Goal: Navigation & Orientation: Find specific page/section

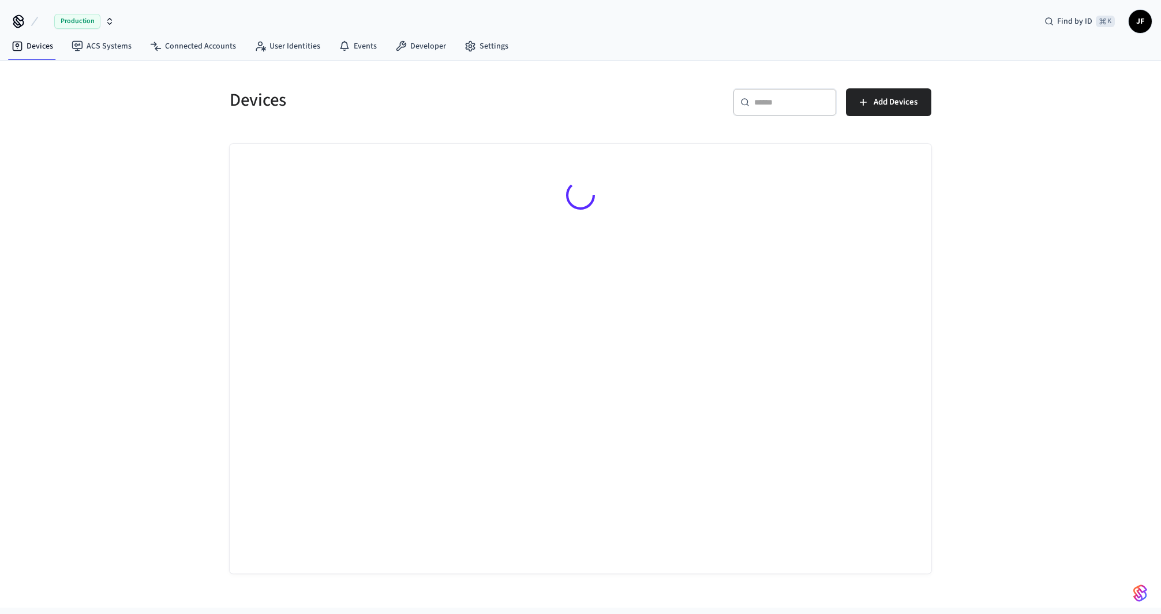
click at [54, 20] on span "Production" at bounding box center [77, 21] width 46 height 15
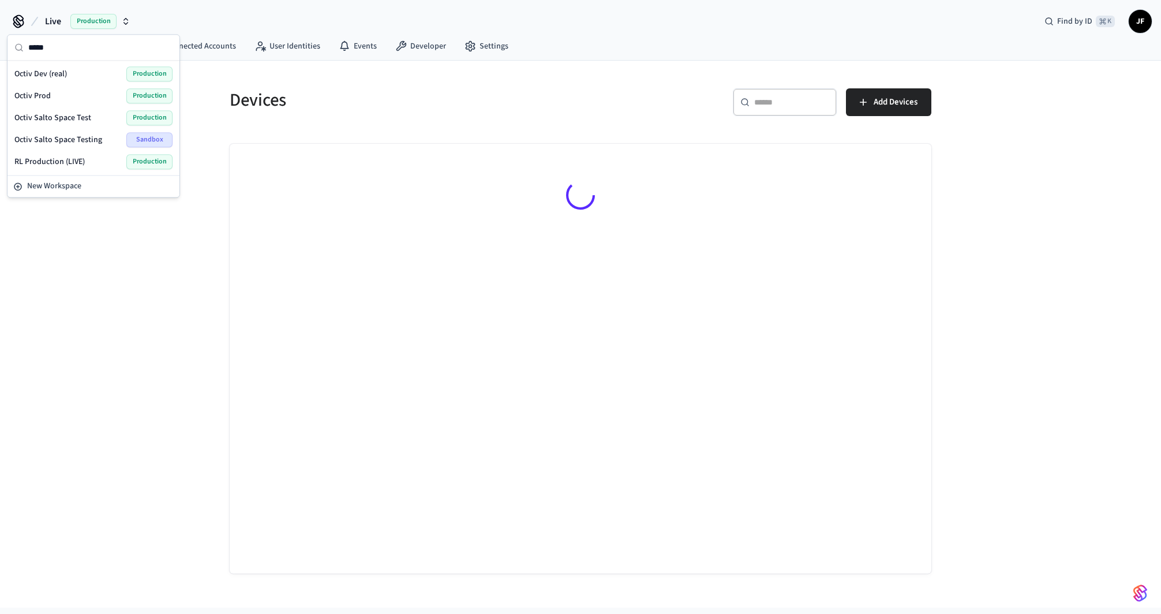
type input "*****"
click at [32, 95] on span "Octiv Prod" at bounding box center [32, 96] width 36 height 12
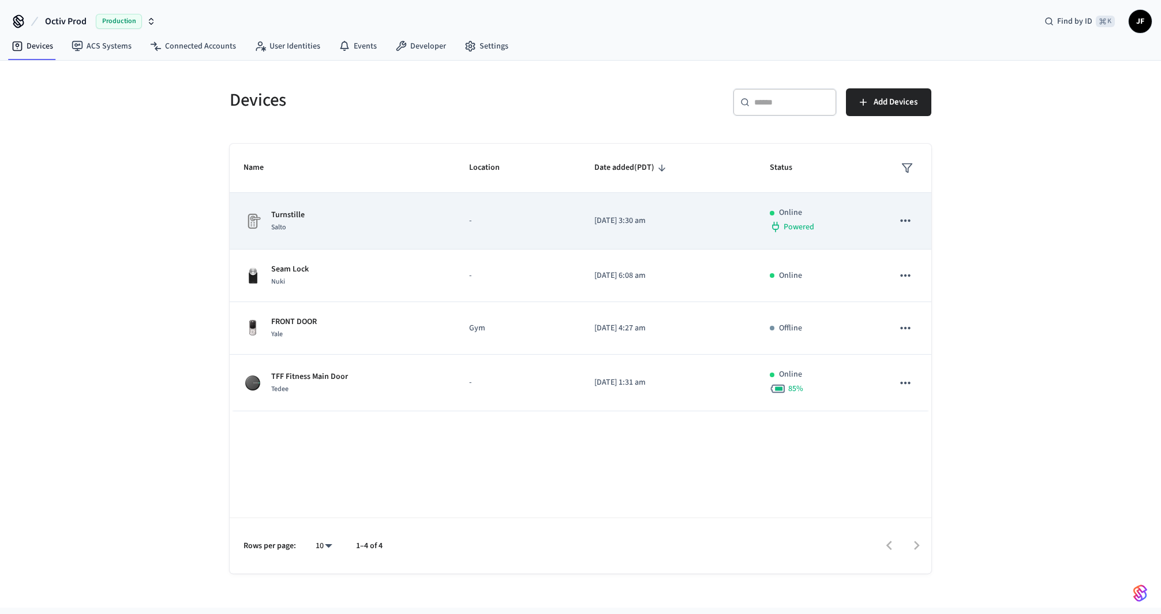
click at [385, 220] on div "Turnstille Salto" at bounding box center [343, 221] width 198 height 24
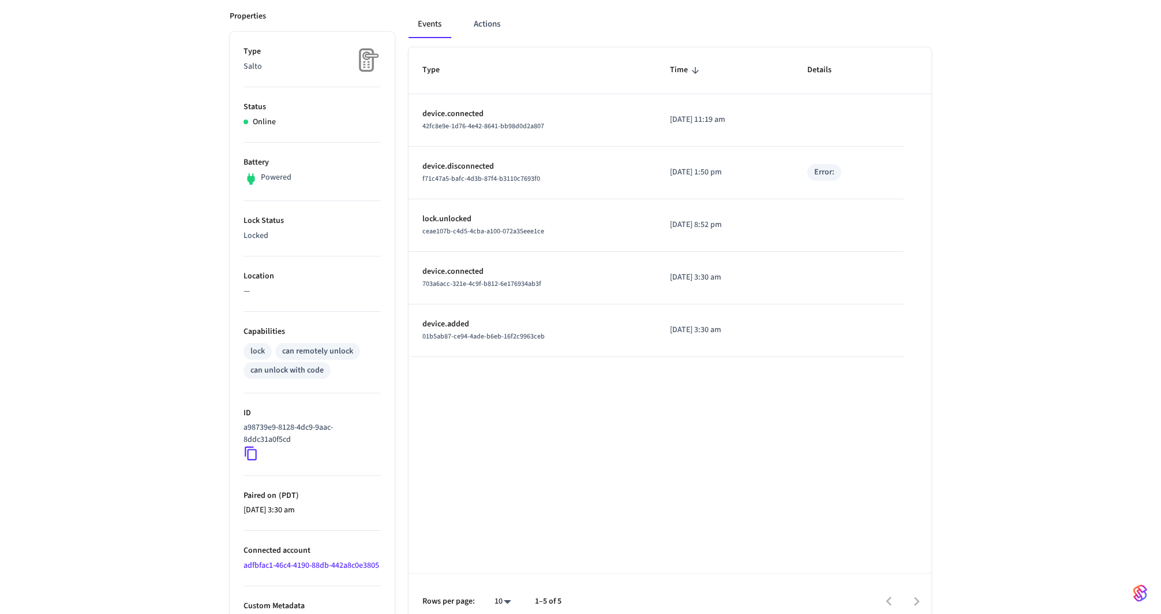
scroll to position [156, 0]
click at [270, 573] on link "adfbfac1-46c4-4190-88db-442a8c0e3805" at bounding box center [312, 568] width 136 height 12
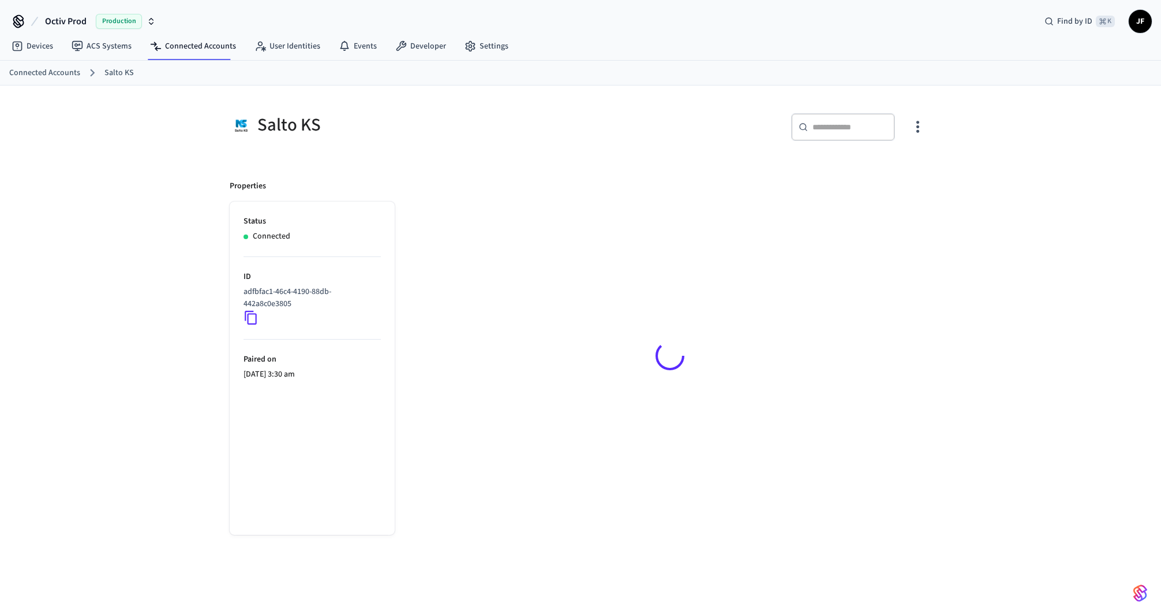
click at [152, 237] on div "Salto KS ​ ​ Properties Status Connected ID adfbfac1-46c4-4190-88db-442a8c0e380…" at bounding box center [580, 358] width 1161 height 547
click at [152, 237] on div "Salto KS ​ ​ Properties Status Connected ID adfbfac1-46c4-4190-88db-442a8c0e380…" at bounding box center [580, 365] width 1161 height 561
click at [50, 78] on ol "Connected Accounts Salto KS" at bounding box center [585, 72] width 1152 height 15
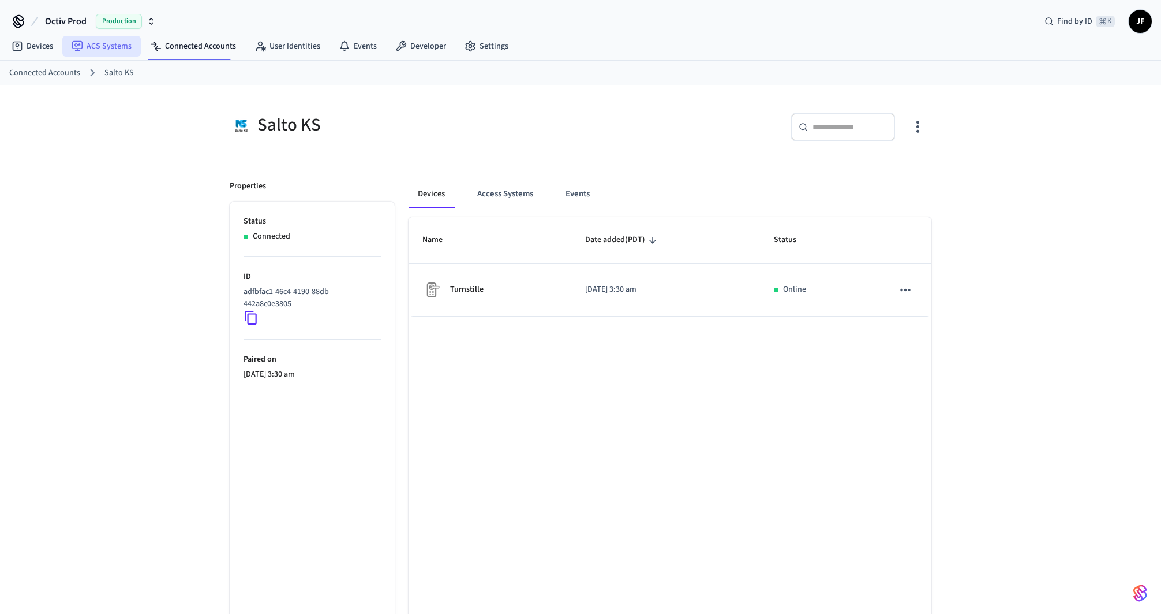
click at [107, 51] on link "ACS Systems" at bounding box center [101, 46] width 79 height 21
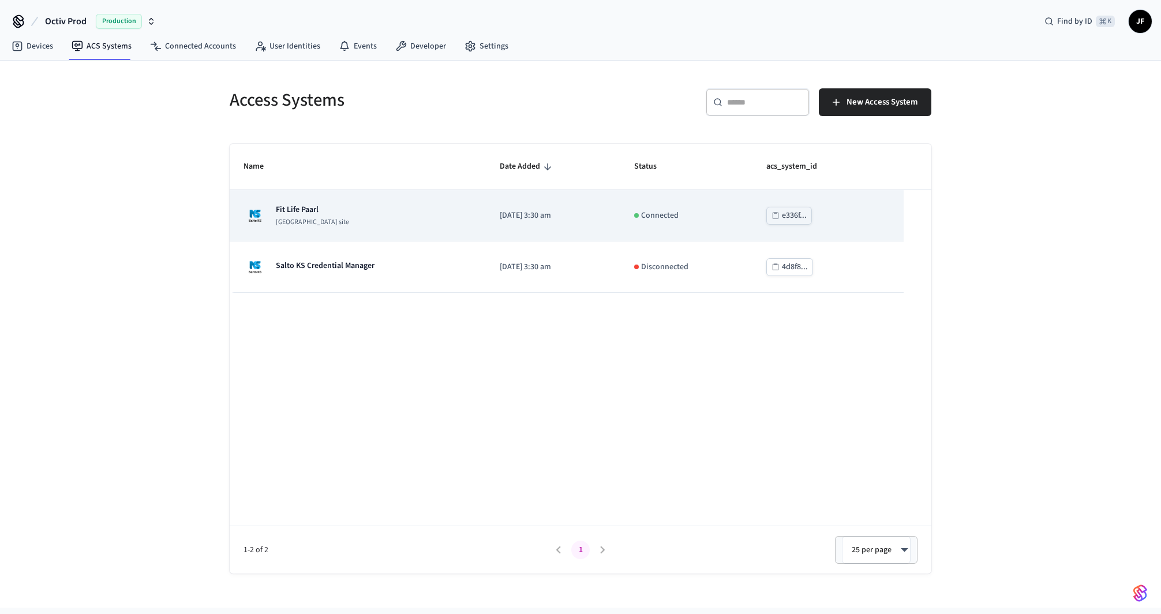
click at [364, 210] on div "Fit Life Paarl Salto KS site" at bounding box center [358, 215] width 229 height 23
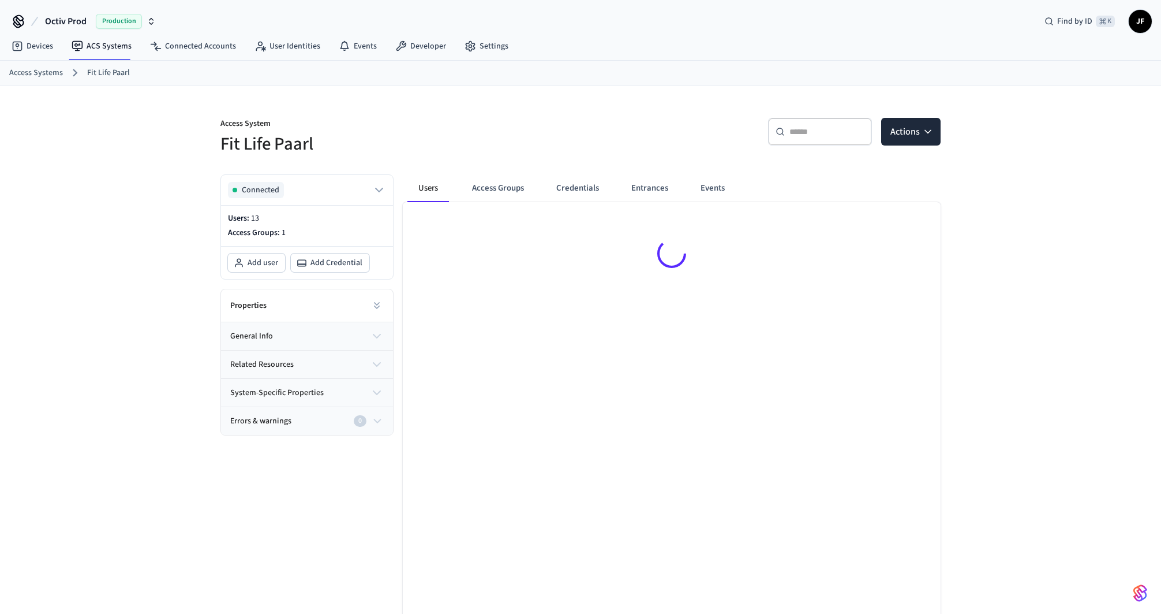
click at [472, 112] on div "Access System Fit Life Paarl" at bounding box center [390, 130] width 367 height 52
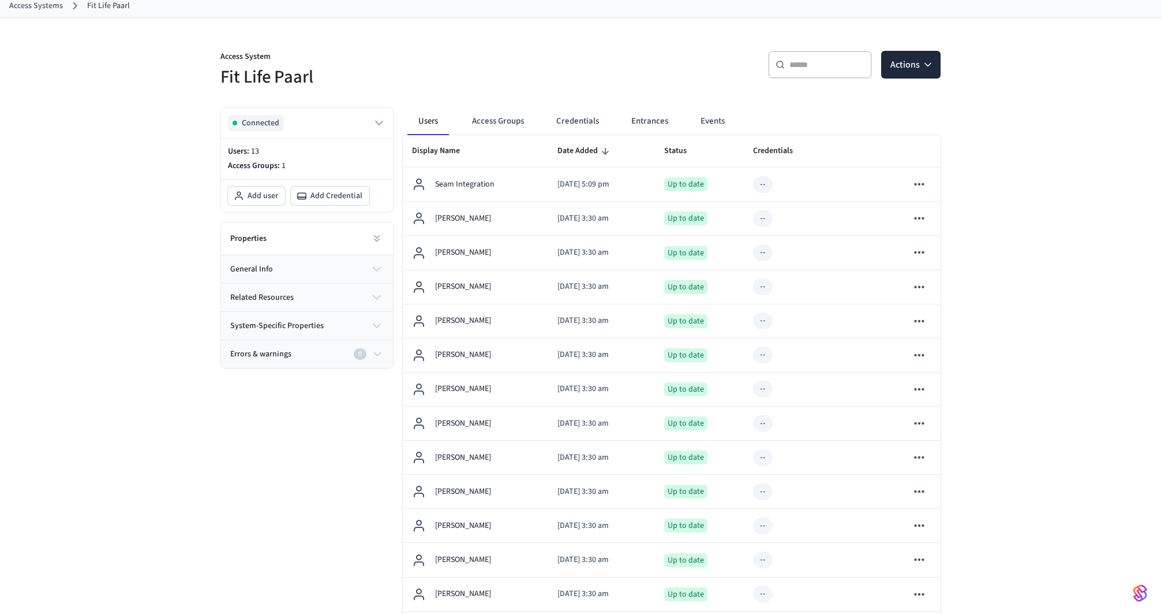
scroll to position [68, 0]
click at [197, 445] on div "Access System Fit Life Paarl ​ ​ Actions Connected Users: 13 Access Groups: 1 A…" at bounding box center [580, 349] width 1161 height 665
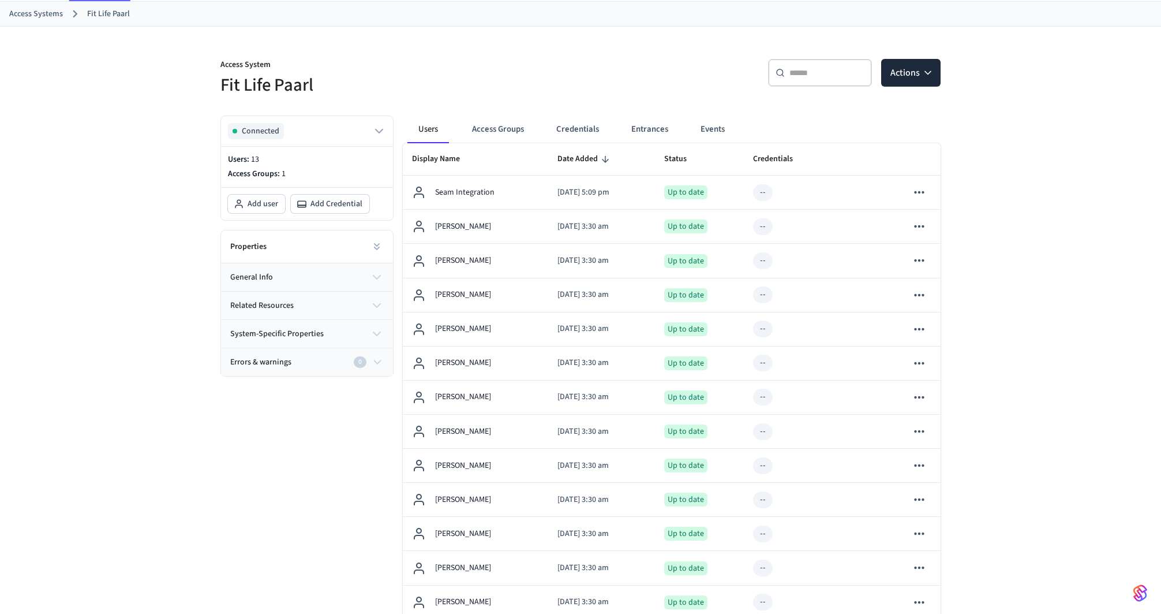
scroll to position [57, 0]
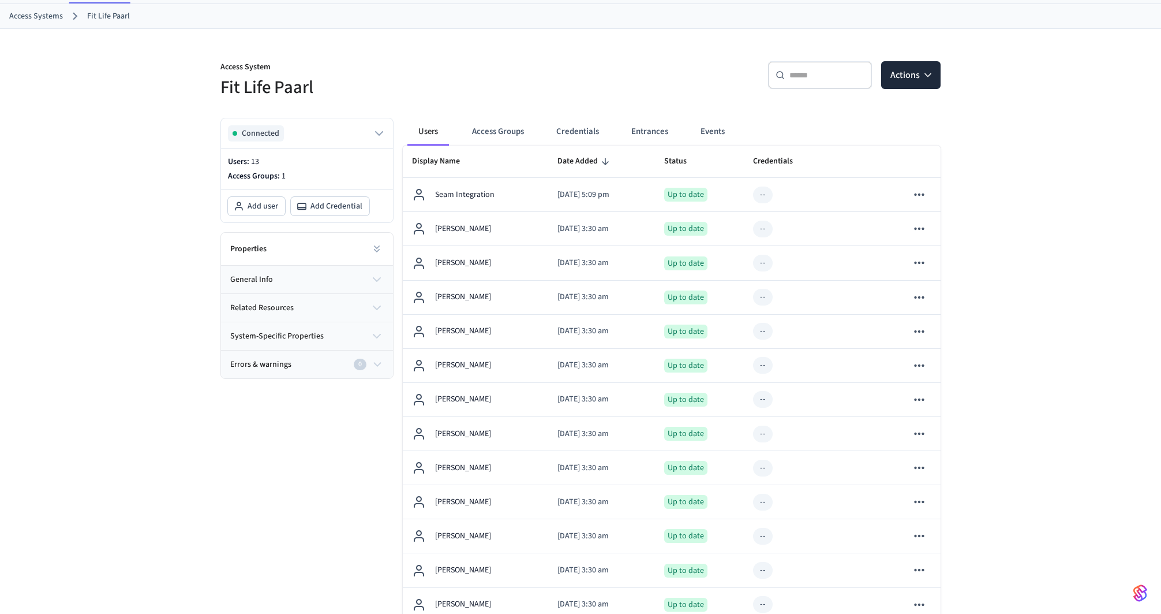
click at [955, 240] on div "Access System Fit Life Paarl ​ ​ Actions Connected Users: 13 Access Groups: 1 A…" at bounding box center [580, 361] width 1161 height 665
click at [553, 68] on p "Access System" at bounding box center [397, 68] width 353 height 14
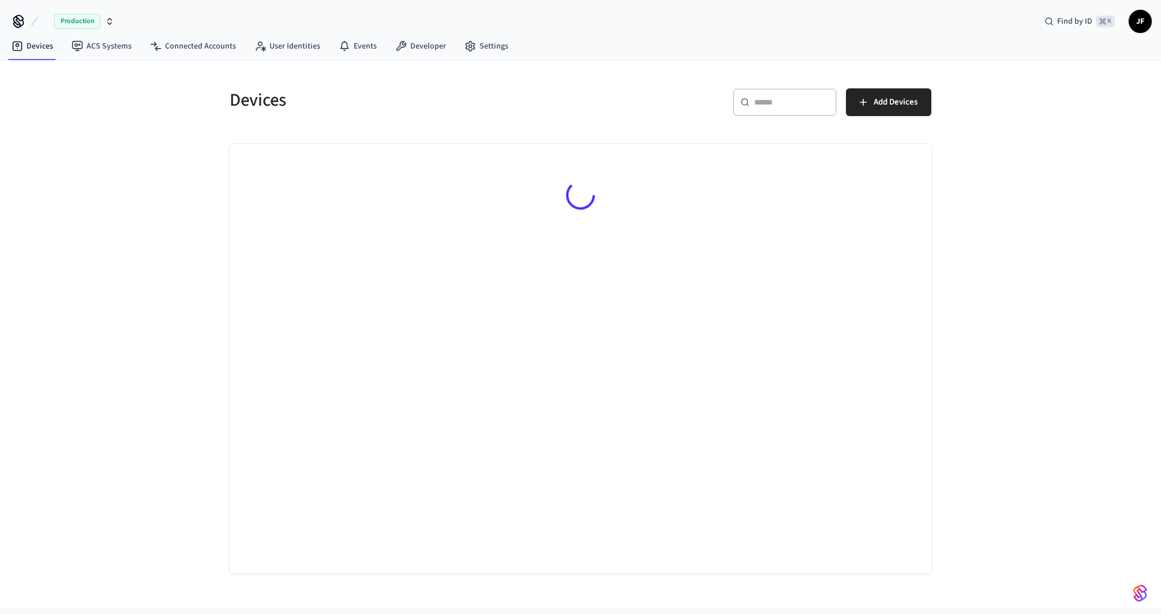
click at [59, 24] on span "Production" at bounding box center [77, 21] width 46 height 15
type input "*"
type input "*****"
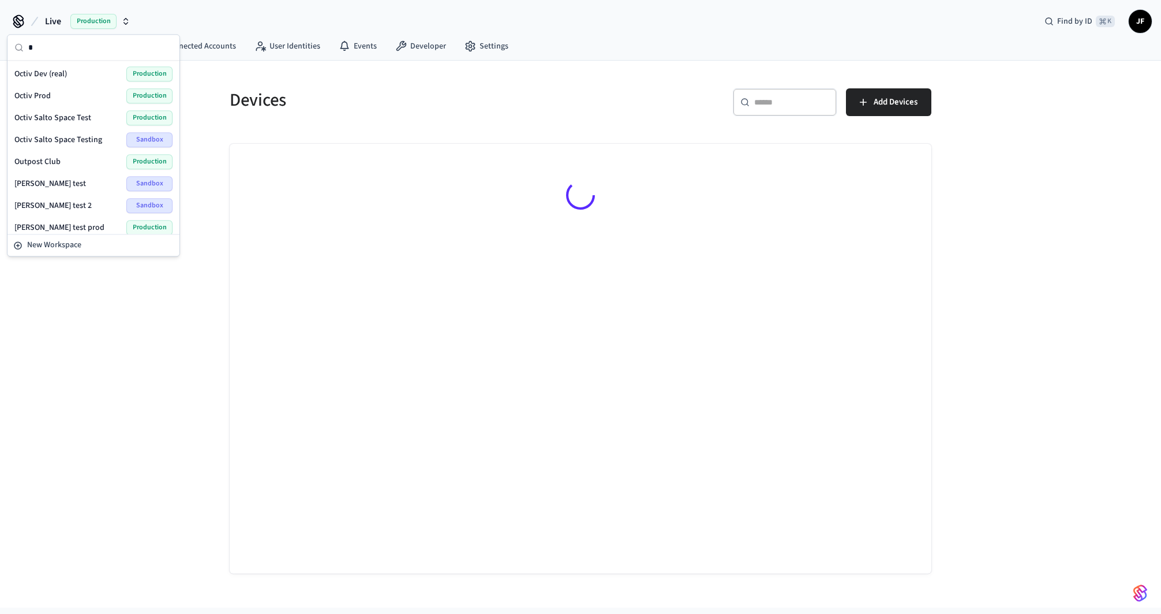
scroll to position [23, 0]
type input "*****"
click at [92, 98] on div "Octiv Prod Production" at bounding box center [93, 95] width 158 height 15
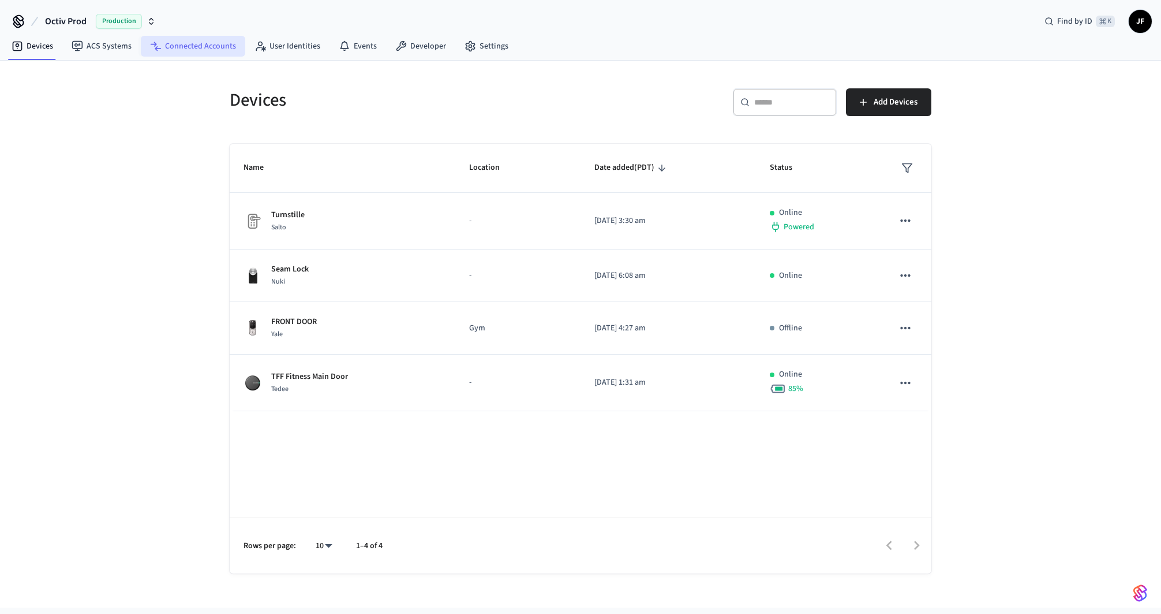
click at [196, 44] on link "Connected Accounts" at bounding box center [193, 46] width 104 height 21
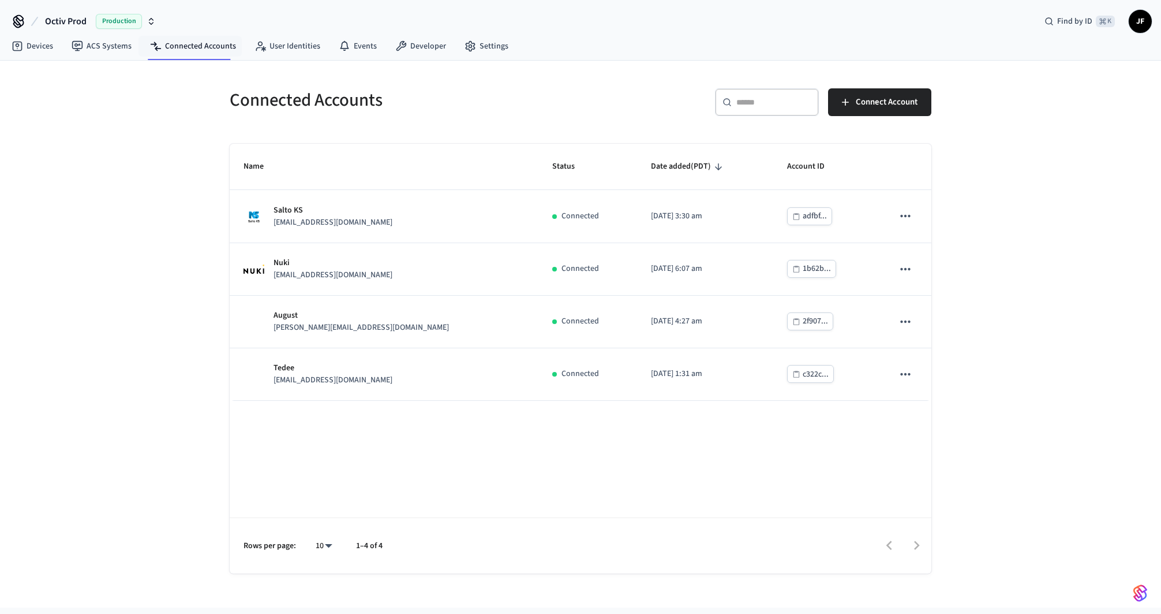
click at [593, 99] on div "​ ​ Connect Account" at bounding box center [760, 106] width 344 height 37
click at [776, 26] on div "Octiv Prod Production Find by ID ⌘ K JF" at bounding box center [580, 16] width 1161 height 33
drag, startPoint x: 236, startPoint y: 102, endPoint x: 401, endPoint y: 91, distance: 165.5
click at [402, 91] on h5 "Connected Accounts" at bounding box center [402, 100] width 344 height 24
click at [401, 91] on h5 "Connected Accounts" at bounding box center [402, 100] width 344 height 24
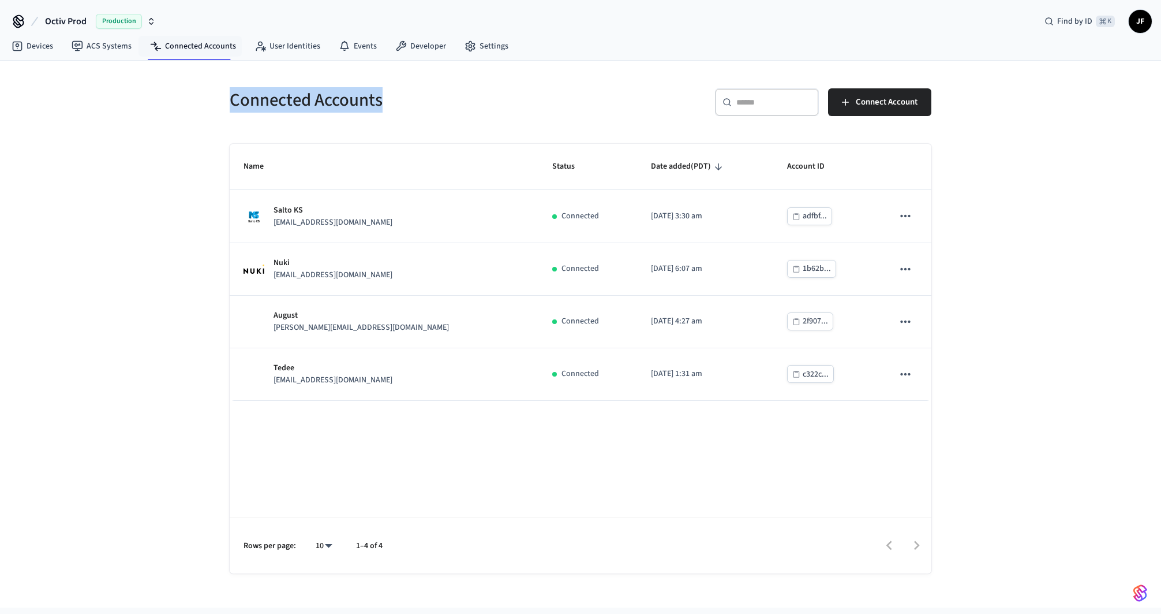
drag, startPoint x: 384, startPoint y: 98, endPoint x: 145, endPoint y: 94, distance: 239.6
click at [145, 94] on div "Connected Accounts ​ ​ Connect Account Name Status Date added (PDT) Account ID …" at bounding box center [580, 334] width 1161 height 547
click at [211, 95] on div "Connected Accounts ​ ​ Connect Account Name Status Date added (PDT) Account ID …" at bounding box center [580, 317] width 739 height 513
click at [218, 98] on div "Connected Accounts" at bounding box center [395, 99] width 358 height 51
drag, startPoint x: 218, startPoint y: 98, endPoint x: 409, endPoint y: 110, distance: 191.5
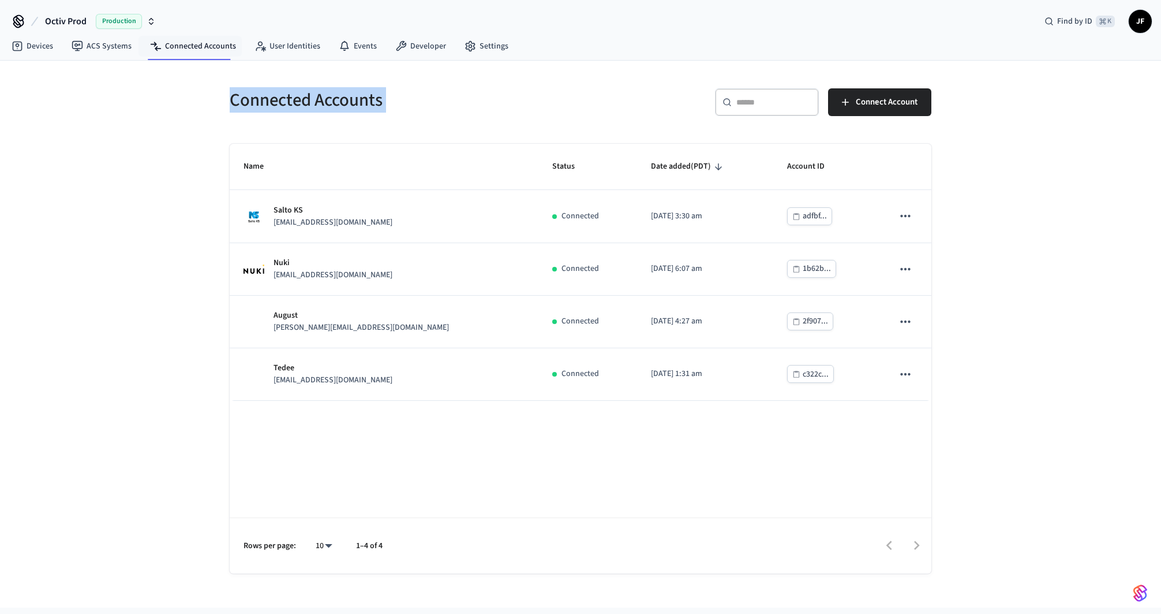
click at [409, 110] on div "Connected Accounts" at bounding box center [395, 99] width 358 height 51
click at [409, 110] on h5 "Connected Accounts" at bounding box center [402, 100] width 344 height 24
click at [410, 111] on div "Connected Accounts" at bounding box center [395, 99] width 358 height 51
click at [1006, 212] on div "Connected Accounts ​ ​ Connect Account Name Status Date added (PDT) Account ID …" at bounding box center [580, 334] width 1161 height 547
click at [656, 91] on div "​ ​ Connect Account" at bounding box center [760, 106] width 344 height 37
